Goal: Information Seeking & Learning: Learn about a topic

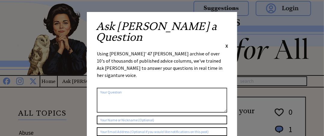
click at [227, 43] on span "X" at bounding box center [226, 46] width 3 height 6
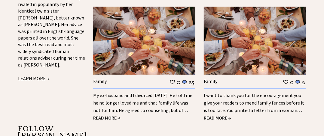
scroll to position [540, 0]
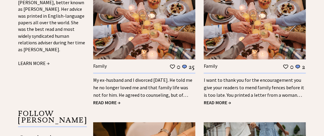
click at [113, 100] on span "READ MORE →" at bounding box center [106, 103] width 27 height 6
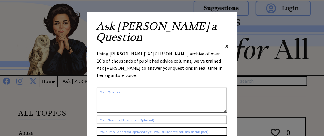
click at [227, 43] on span "X" at bounding box center [226, 46] width 3 height 6
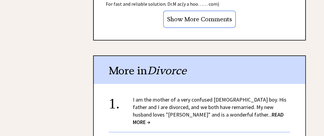
scroll to position [660, 0]
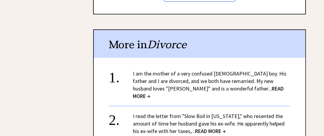
click at [235, 85] on span "READ MORE →" at bounding box center [208, 92] width 151 height 14
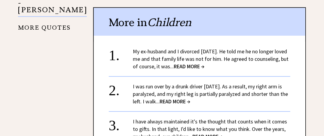
scroll to position [600, 0]
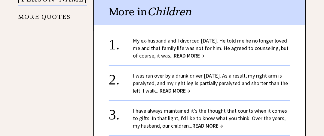
click at [186, 87] on span "READ MORE →" at bounding box center [174, 90] width 31 height 7
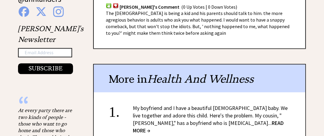
scroll to position [479, 0]
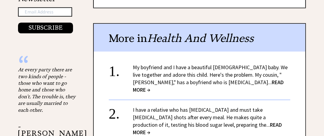
click at [214, 80] on span "READ MORE →" at bounding box center [208, 86] width 151 height 14
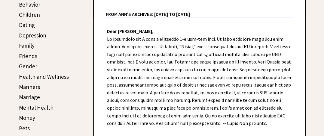
scroll to position [179, 0]
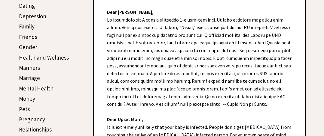
drag, startPoint x: 174, startPoint y: 103, endPoint x: 214, endPoint y: 101, distance: 39.7
click at [214, 101] on div "Dear Ann Landers, Dear Upset Mom, It is extremely unlikely that your baby is in…" at bounding box center [199, 115] width 211 height 233
click at [220, 98] on div "Dear Ann Landers, Dear Upset Mom, It is extremely unlikely that your baby is in…" at bounding box center [199, 115] width 211 height 233
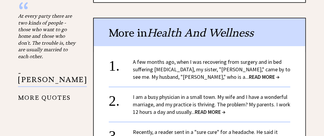
scroll to position [539, 0]
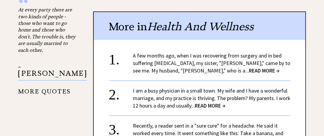
click at [249, 67] on span "READ MORE →" at bounding box center [264, 70] width 31 height 7
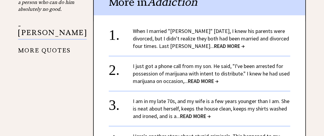
scroll to position [570, 0]
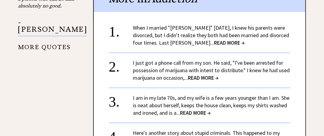
click at [220, 41] on span "READ MORE →" at bounding box center [229, 42] width 31 height 7
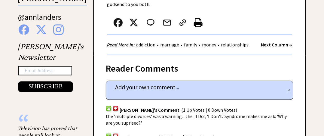
scroll to position [450, 0]
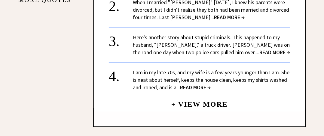
scroll to position [641, 0]
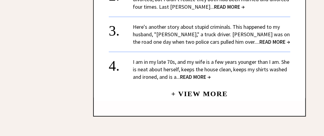
click at [259, 38] on span "READ MORE →" at bounding box center [274, 41] width 31 height 7
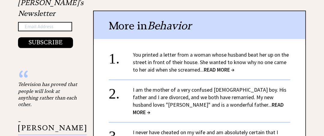
scroll to position [479, 0]
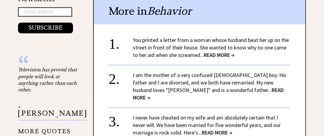
click at [220, 52] on span "READ MORE →" at bounding box center [219, 55] width 31 height 7
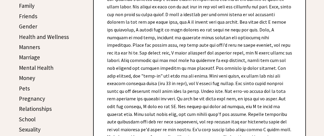
scroll to position [210, 0]
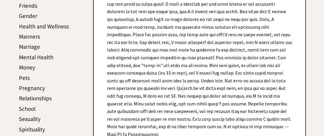
drag, startPoint x: 288, startPoint y: 77, endPoint x: 257, endPoint y: 78, distance: 31.0
click at [289, 77] on div "Dear [PERSON_NAME], Dear Penn., In most cases of domestic abuse, alcohol or dru…" at bounding box center [199, 96] width 211 height 256
drag, startPoint x: 268, startPoint y: 83, endPoint x: 285, endPoint y: 82, distance: 17.5
click at [285, 82] on div "Dear [PERSON_NAME], Dear Penn., In most cases of domestic abuse, alcohol or dru…" at bounding box center [199, 96] width 211 height 256
click at [268, 81] on div "Dear [PERSON_NAME], Dear Penn., In most cases of domestic abuse, alcohol or dru…" at bounding box center [199, 96] width 211 height 256
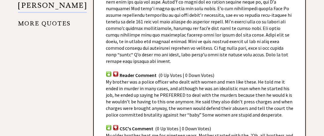
scroll to position [600, 0]
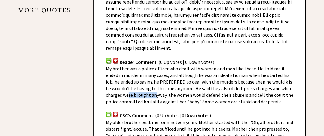
drag, startPoint x: 132, startPoint y: 77, endPoint x: 181, endPoint y: 78, distance: 49.3
click at [156, 81] on span "My brother was a police officer who dealt with women and men like these. He tol…" at bounding box center [199, 85] width 187 height 39
click at [160, 77] on span "My brother was a police officer who dealt with women and men like these. He tol…" at bounding box center [199, 85] width 187 height 39
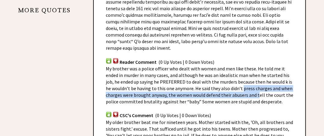
drag, startPoint x: 243, startPoint y: 75, endPoint x: 263, endPoint y: 78, distance: 20.3
click at [261, 78] on span "My brother was a police officer who dealt with women and men like these. He tol…" at bounding box center [199, 85] width 187 height 39
click at [181, 80] on span "My brother was a police officer who dealt with women and men like these. He tol…" at bounding box center [199, 85] width 187 height 39
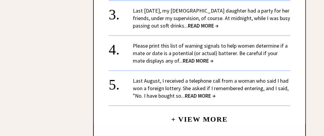
scroll to position [931, 0]
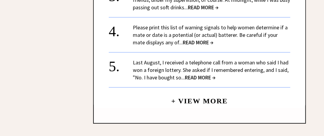
click at [197, 74] on span "READ MORE →" at bounding box center [200, 77] width 31 height 7
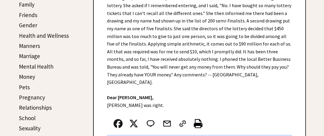
scroll to position [179, 0]
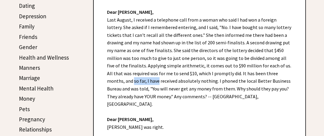
drag, startPoint x: 257, startPoint y: 71, endPoint x: 281, endPoint y: 69, distance: 23.8
click at [281, 69] on div "Dear Ann Landers, Last August, I received a telephone call from a woman who sai…" at bounding box center [199, 89] width 211 height 180
click at [210, 74] on div "Dear Ann Landers, Last August, I received a telephone call from a woman who sai…" at bounding box center [199, 89] width 211 height 180
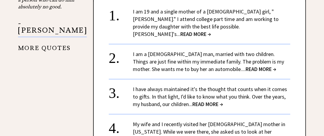
scroll to position [539, 0]
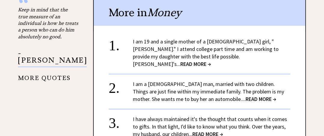
click at [219, 43] on div "I am 19 and a single mother of a 1-year-old girl, "Amanda." I attend college pa…" at bounding box center [211, 53] width 157 height 30
click at [211, 61] on span "READ MORE →" at bounding box center [195, 64] width 31 height 7
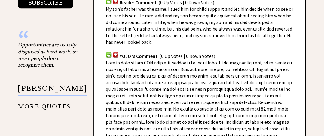
scroll to position [509, 0]
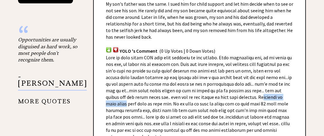
drag, startPoint x: 274, startPoint y: 88, endPoint x: 291, endPoint y: 89, distance: 17.1
click at [295, 88] on div "Reader Comments column 2185 comment_tease Post Your Comment NY Mom's Comment (0…" at bounding box center [199, 47] width 213 height 291
drag, startPoint x: 146, startPoint y: 87, endPoint x: 143, endPoint y: 87, distance: 3.1
click at [145, 87] on span at bounding box center [199, 97] width 186 height 85
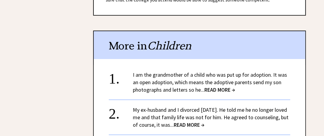
scroll to position [719, 0]
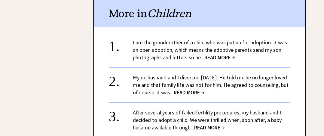
click at [225, 54] on span "READ MORE →" at bounding box center [219, 57] width 31 height 7
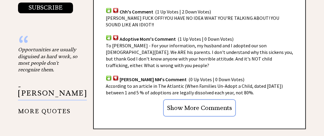
scroll to position [509, 0]
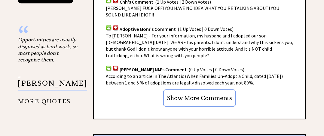
click at [212, 89] on input "Show More Comments" at bounding box center [199, 97] width 73 height 17
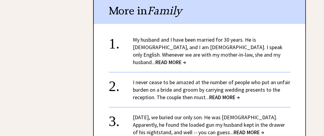
scroll to position [719, 0]
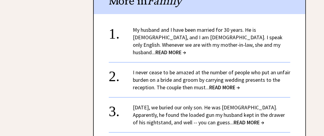
click at [233, 119] on span "READ MORE →" at bounding box center [248, 122] width 31 height 7
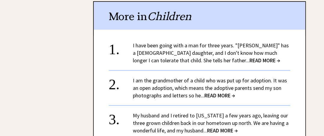
scroll to position [721, 0]
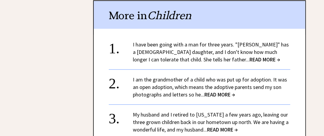
click at [249, 56] on span "READ MORE →" at bounding box center [264, 59] width 31 height 7
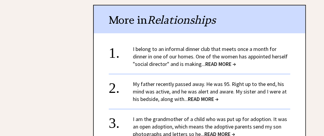
scroll to position [630, 0]
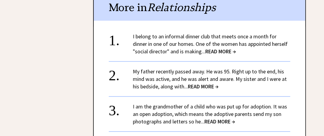
click at [220, 48] on span "READ MORE →" at bounding box center [220, 51] width 31 height 7
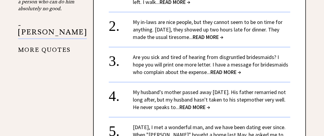
scroll to position [569, 0]
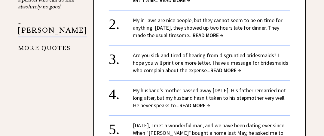
click at [218, 67] on span "READ MORE →" at bounding box center [225, 70] width 31 height 7
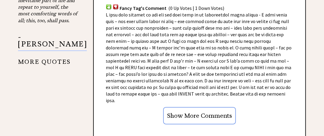
scroll to position [569, 0]
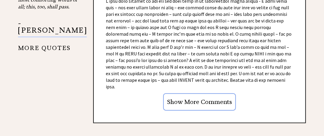
click at [216, 93] on input "Show More Comments" at bounding box center [199, 101] width 73 height 17
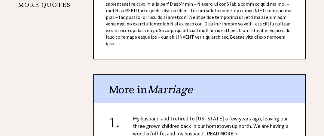
scroll to position [659, 0]
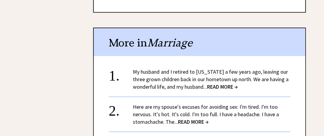
click at [188, 119] on span "READ MORE →" at bounding box center [193, 122] width 31 height 7
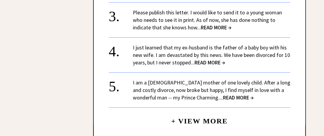
scroll to position [689, 0]
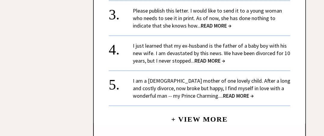
click at [223, 92] on span "READ MORE →" at bounding box center [238, 95] width 31 height 7
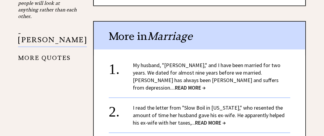
scroll to position [569, 0]
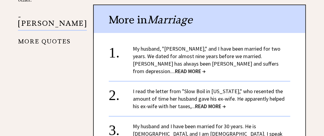
click at [214, 103] on span "READ MORE →" at bounding box center [210, 106] width 31 height 7
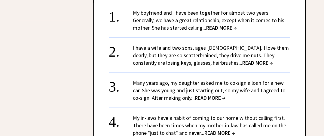
scroll to position [629, 0]
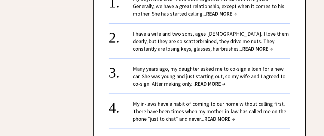
click at [204, 78] on div "Many years ago, my daughter asked me to co-sign a loan for a new car. She was y…" at bounding box center [211, 76] width 157 height 23
click at [205, 80] on span "READ MORE →" at bounding box center [210, 83] width 31 height 7
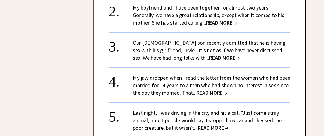
scroll to position [779, 0]
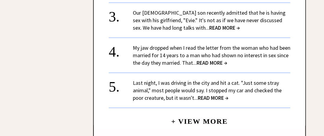
click at [214, 95] on span "READ MORE →" at bounding box center [213, 98] width 31 height 7
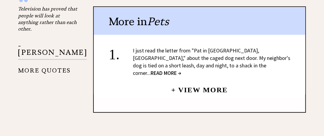
scroll to position [540, 0]
